Goal: Check status: Check status

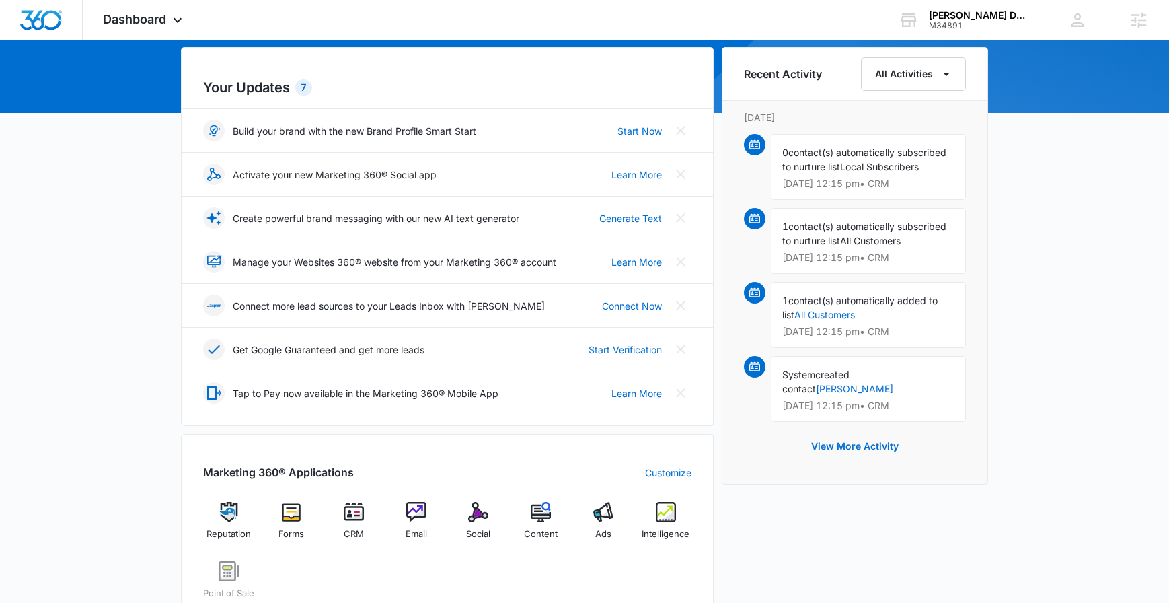
scroll to position [278, 0]
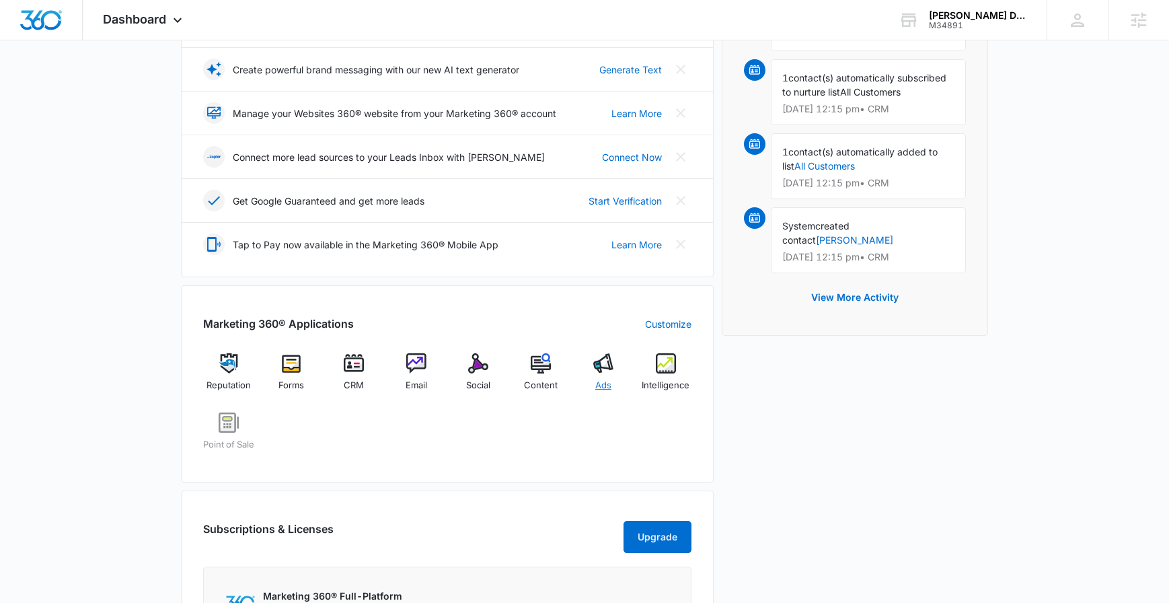
click at [601, 372] on img at bounding box center [603, 363] width 20 height 20
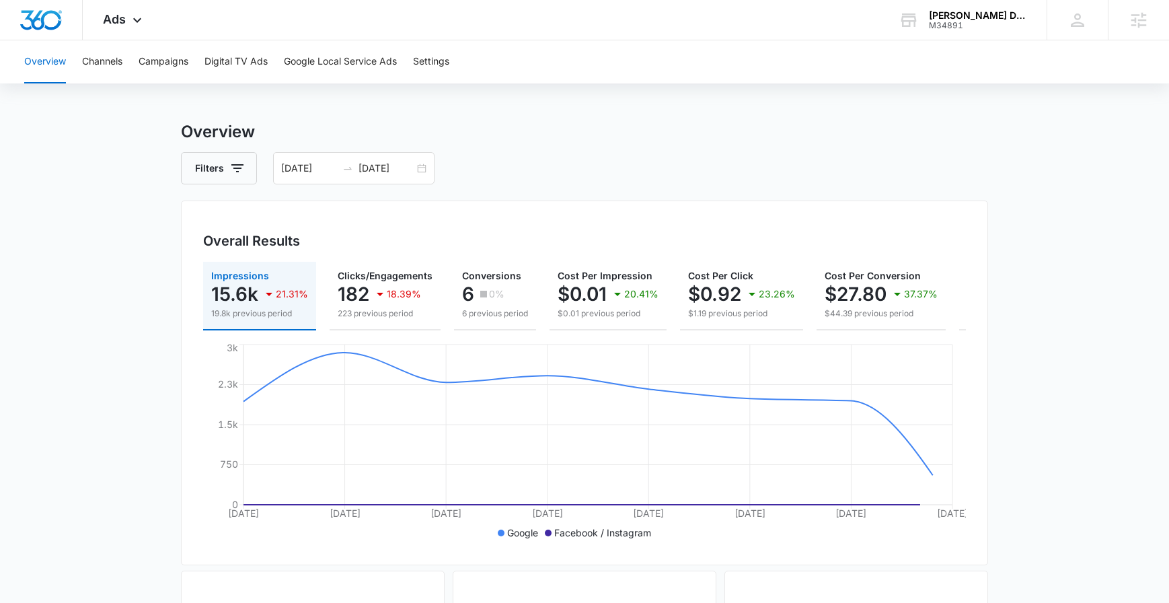
scroll to position [22, 0]
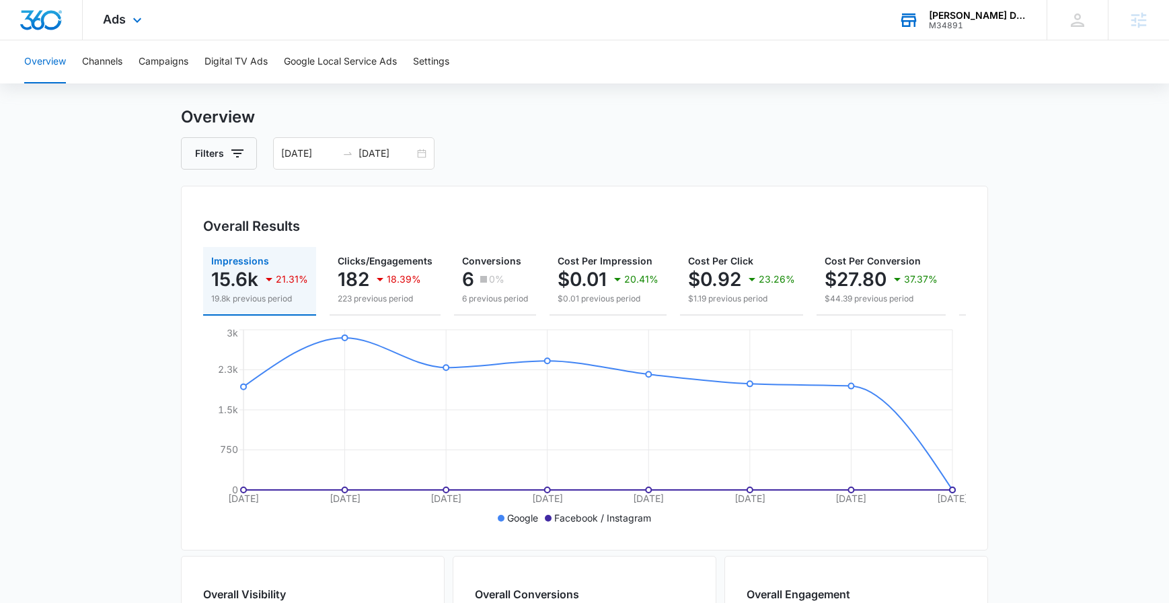
click at [1023, 20] on div "[PERSON_NAME] Design Gallery" at bounding box center [978, 15] width 98 height 11
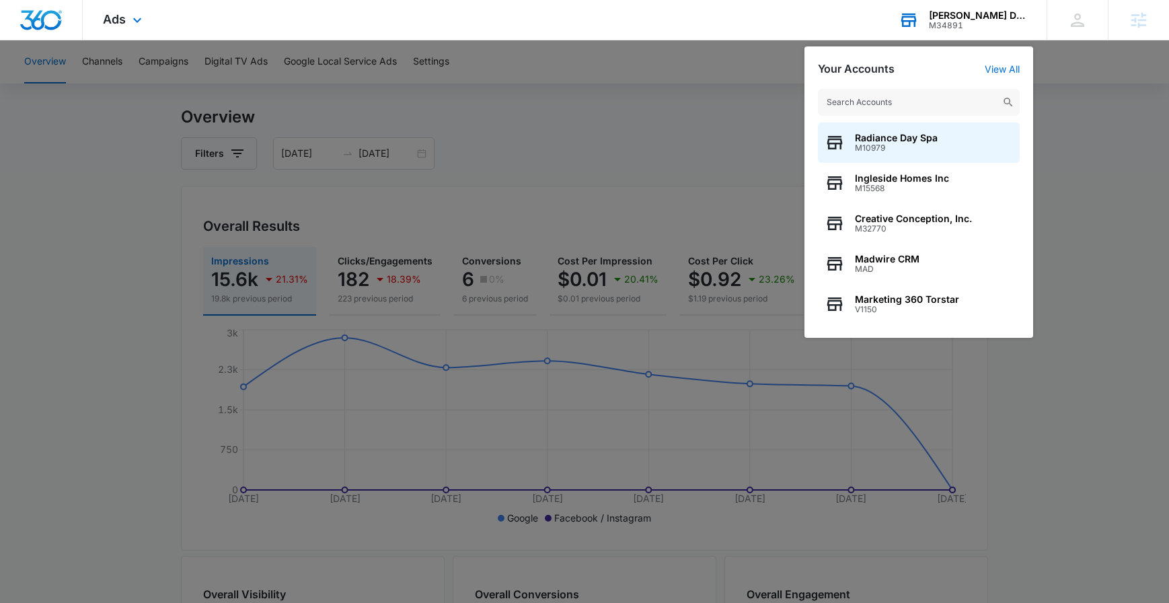
click at [958, 115] on input "text" at bounding box center [919, 102] width 202 height 27
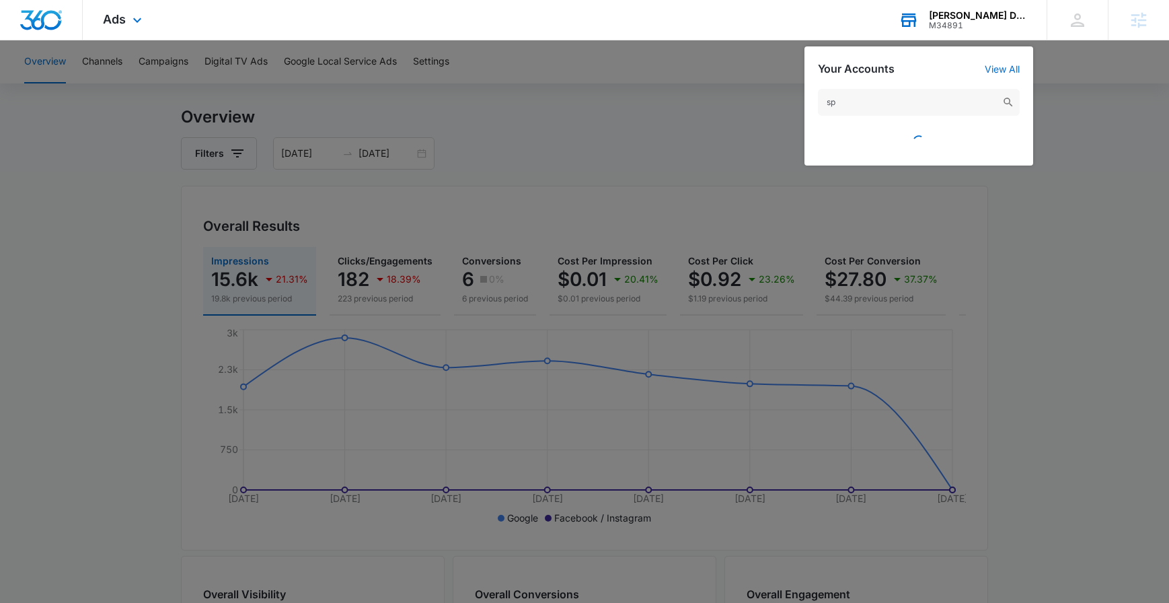
type input "s"
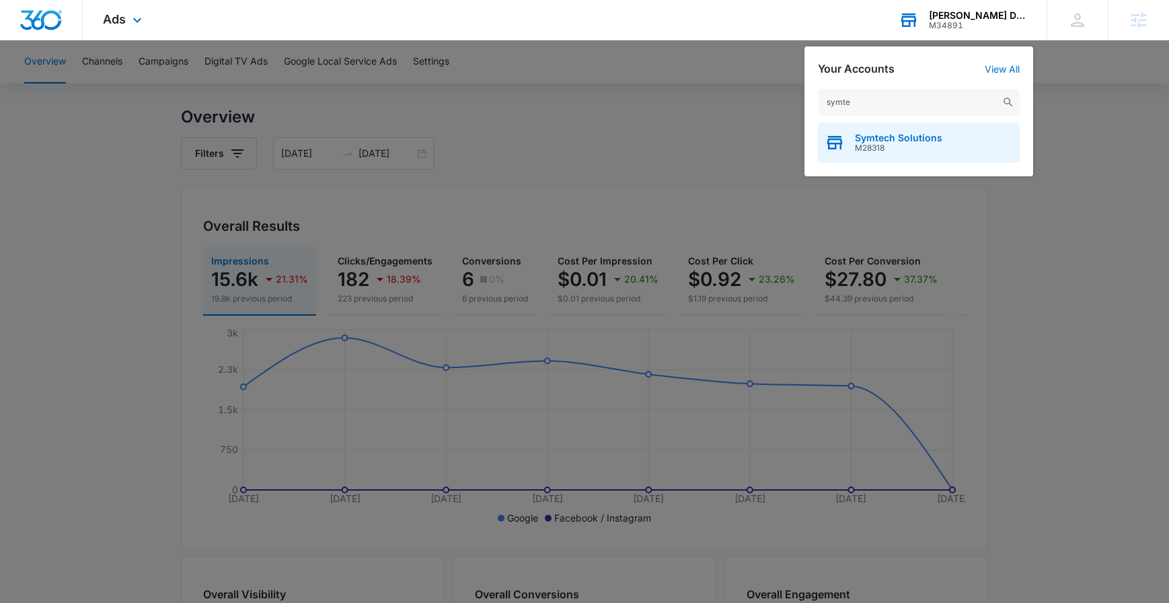
type input "symte"
click at [900, 142] on span "Symtech Solutions" at bounding box center [898, 137] width 87 height 11
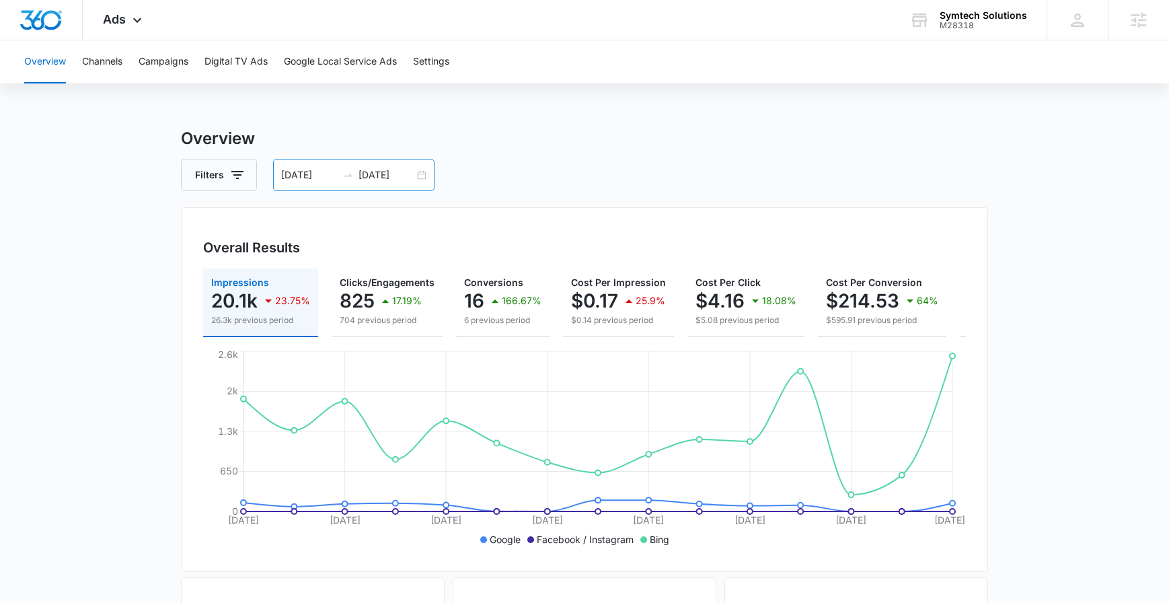
click at [356, 175] on div at bounding box center [348, 174] width 22 height 11
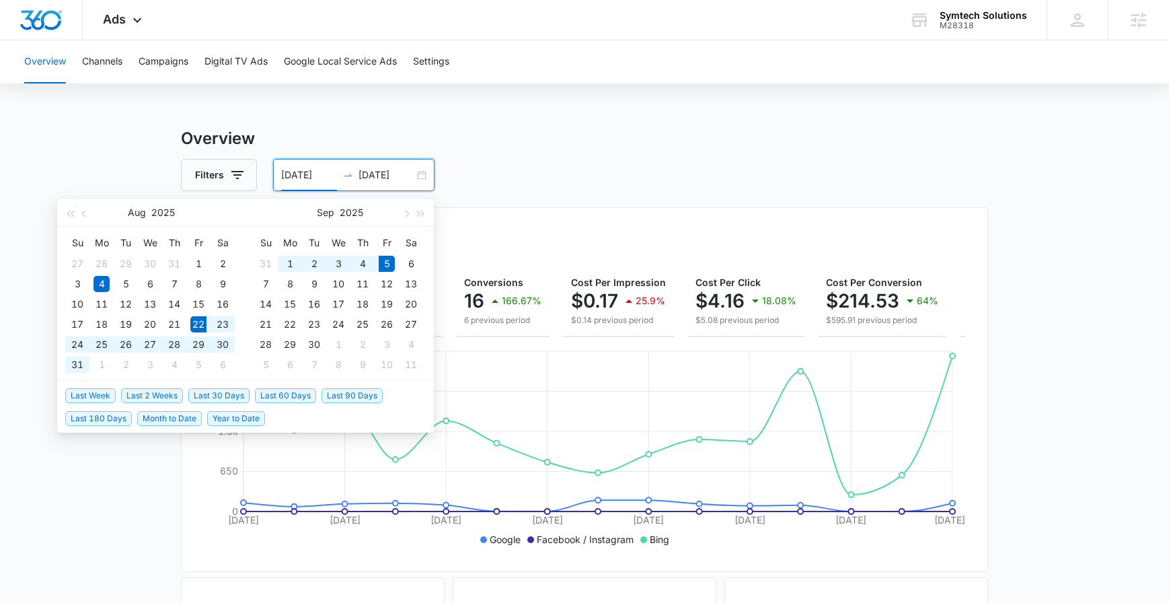
click at [132, 395] on span "Last 2 Weeks" at bounding box center [152, 395] width 62 height 15
type input "[DATE]"
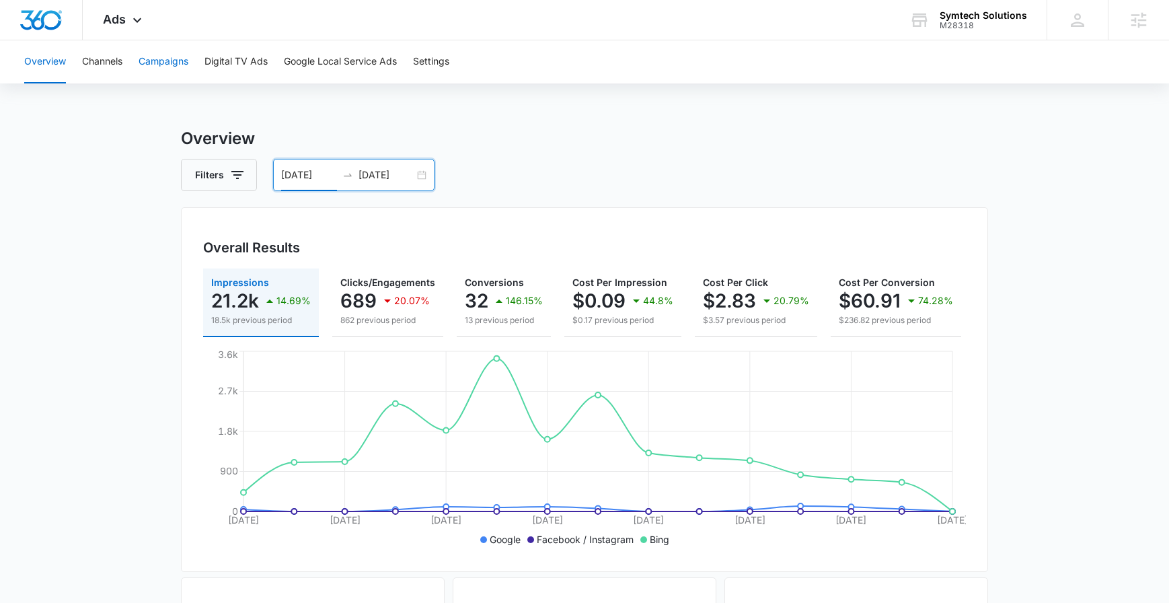
click at [161, 64] on button "Campaigns" at bounding box center [164, 61] width 50 height 43
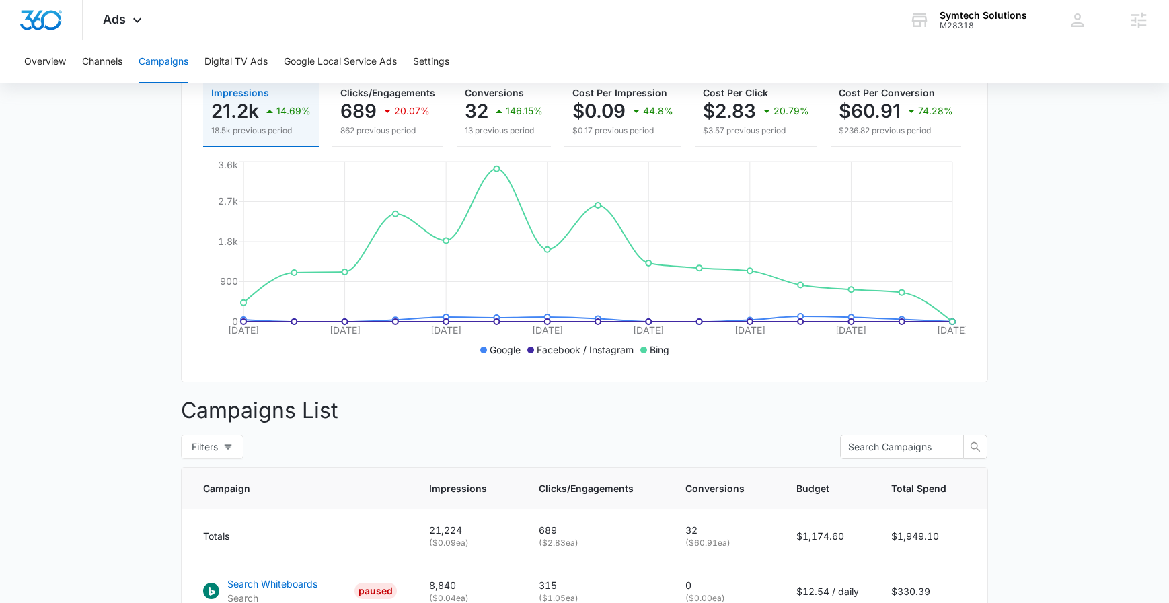
scroll to position [20, 0]
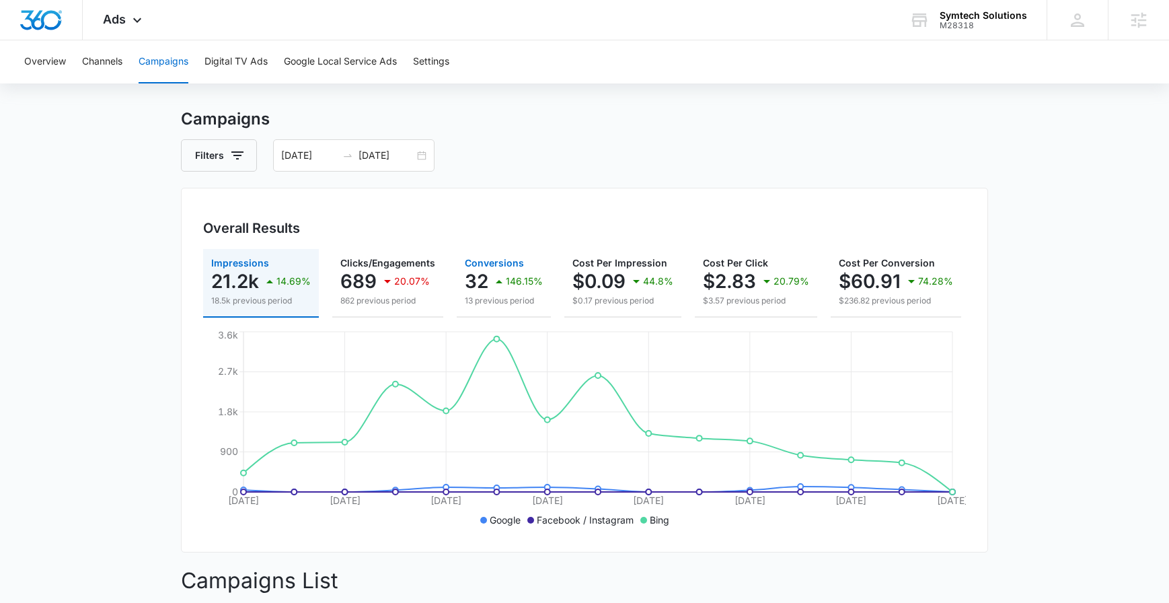
click at [486, 286] on p "32" at bounding box center [477, 281] width 24 height 22
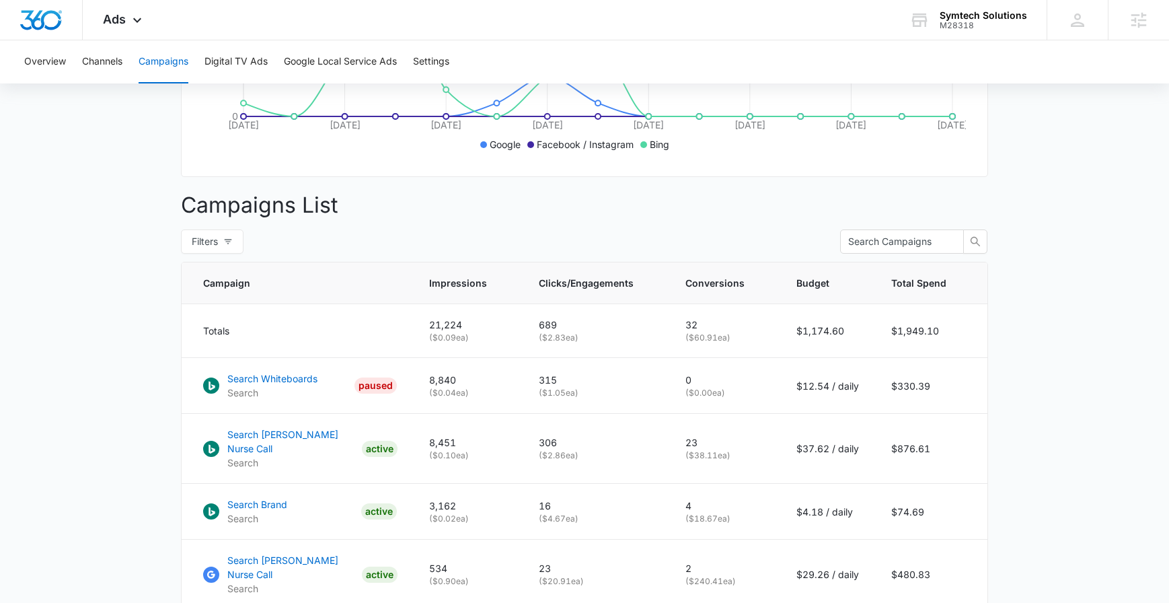
scroll to position [0, 0]
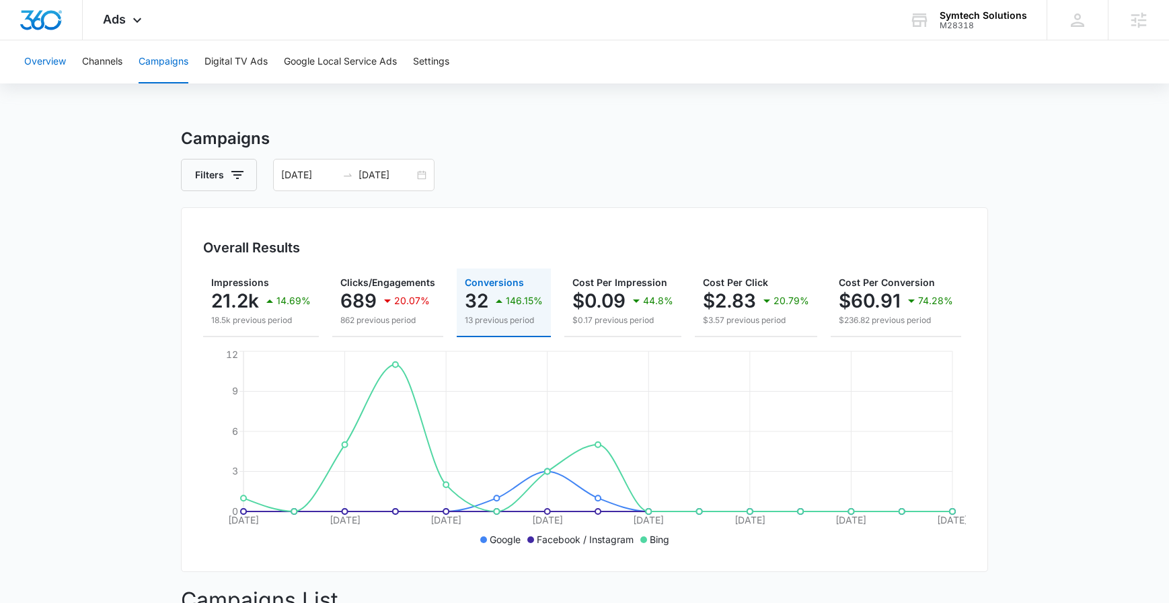
click at [51, 69] on button "Overview" at bounding box center [45, 61] width 42 height 43
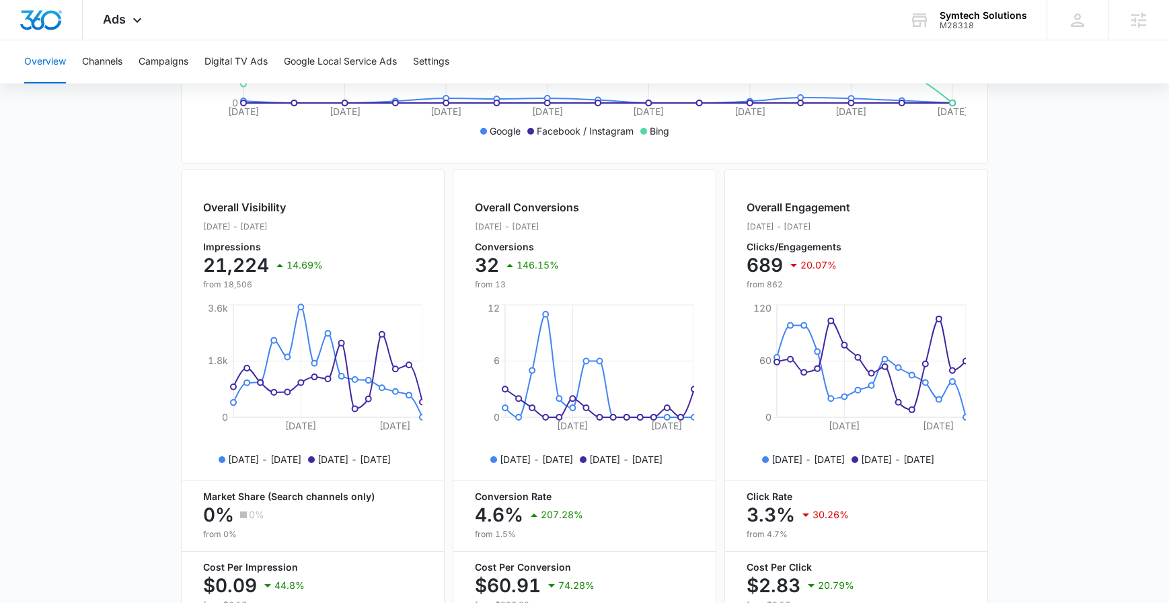
scroll to position [500, 0]
